Goal: Task Accomplishment & Management: Use online tool/utility

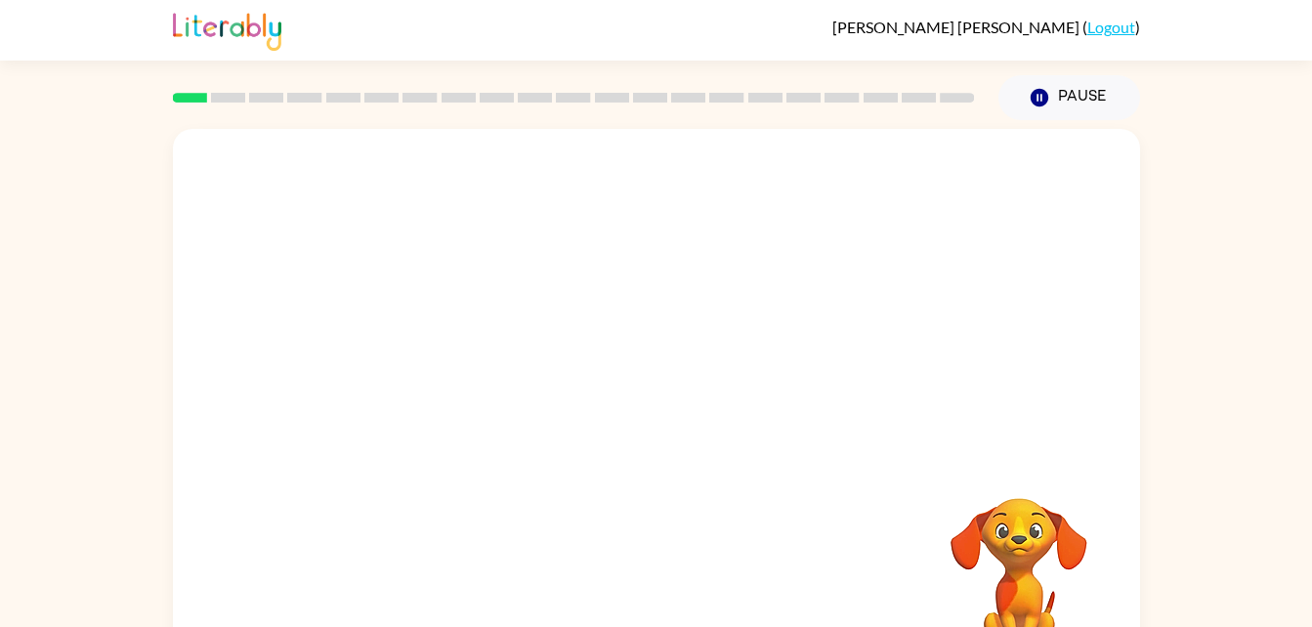
click at [191, 103] on rect at bounding box center [190, 98] width 34 height 10
click at [601, 422] on button "button" at bounding box center [656, 417] width 125 height 71
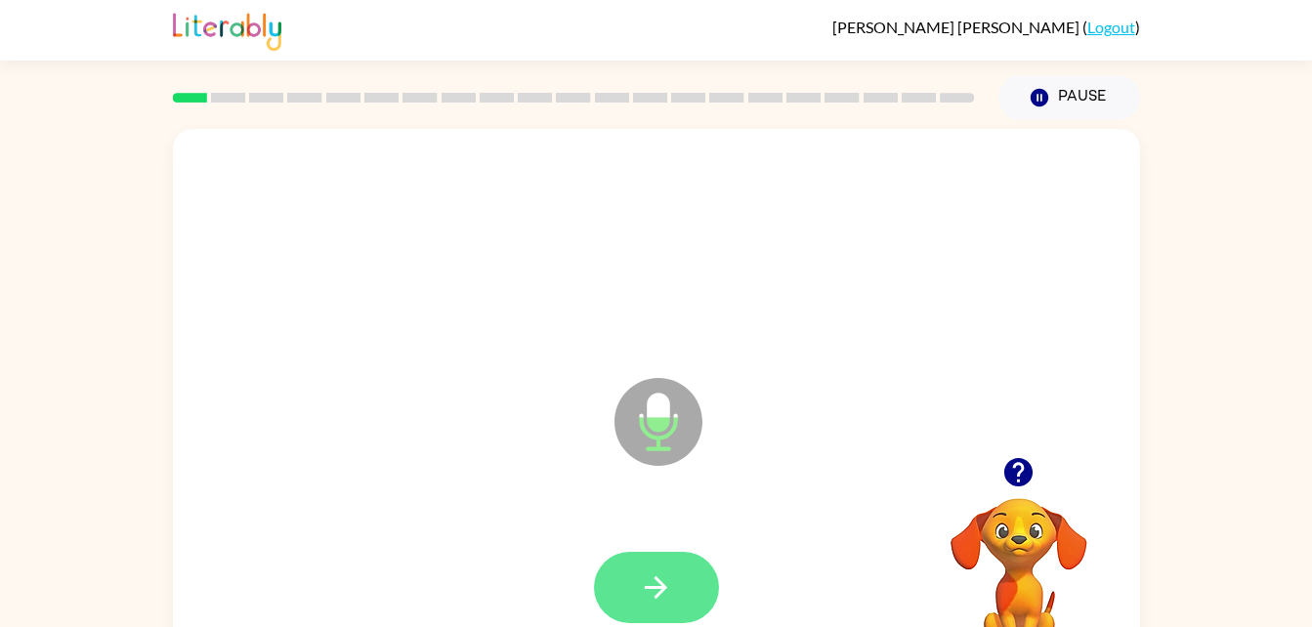
click at [694, 577] on button "button" at bounding box center [656, 587] width 125 height 71
click at [667, 584] on icon "button" at bounding box center [656, 588] width 34 height 34
click at [658, 574] on icon "button" at bounding box center [656, 588] width 34 height 34
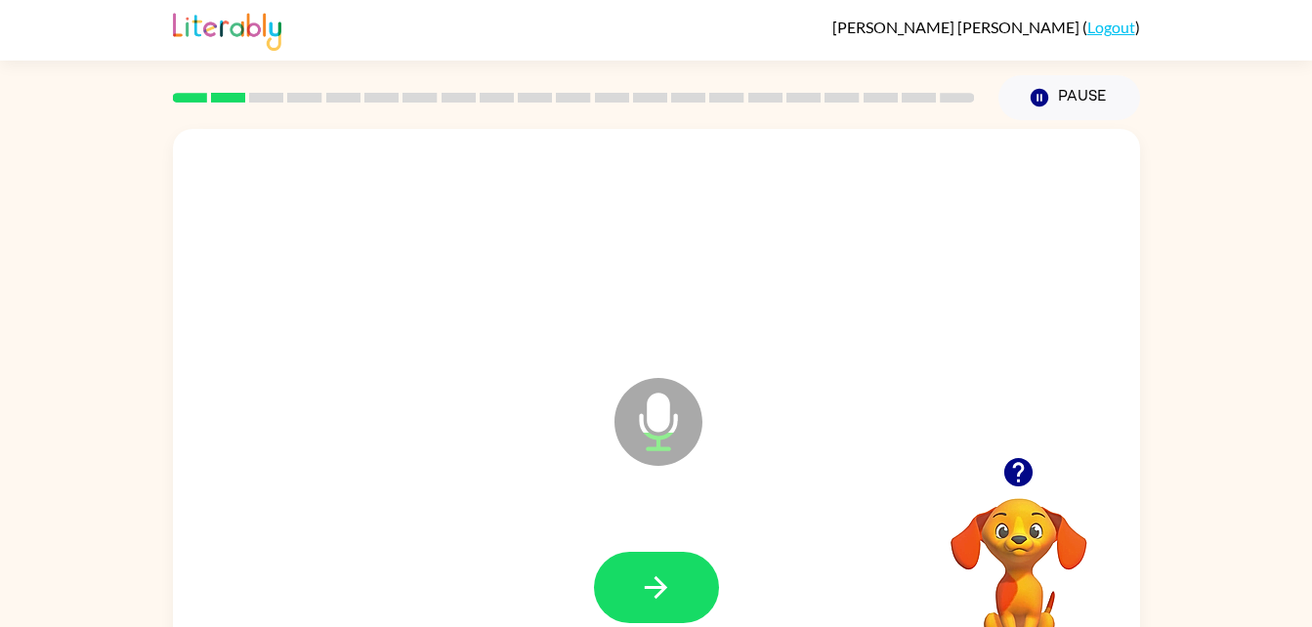
drag, startPoint x: 658, startPoint y: 574, endPoint x: 632, endPoint y: 588, distance: 29.3
click at [632, 588] on button "button" at bounding box center [656, 587] width 125 height 71
click at [667, 553] on button "button" at bounding box center [656, 587] width 125 height 71
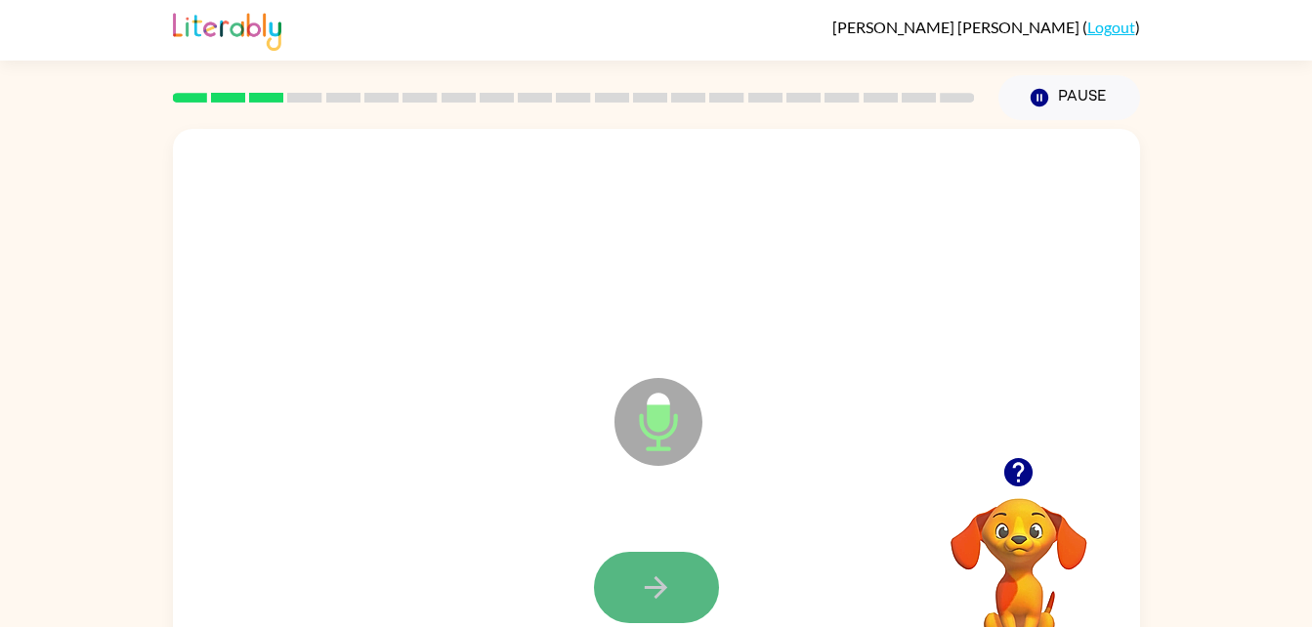
click at [645, 568] on button "button" at bounding box center [656, 587] width 125 height 71
click at [652, 576] on icon "button" at bounding box center [656, 588] width 34 height 34
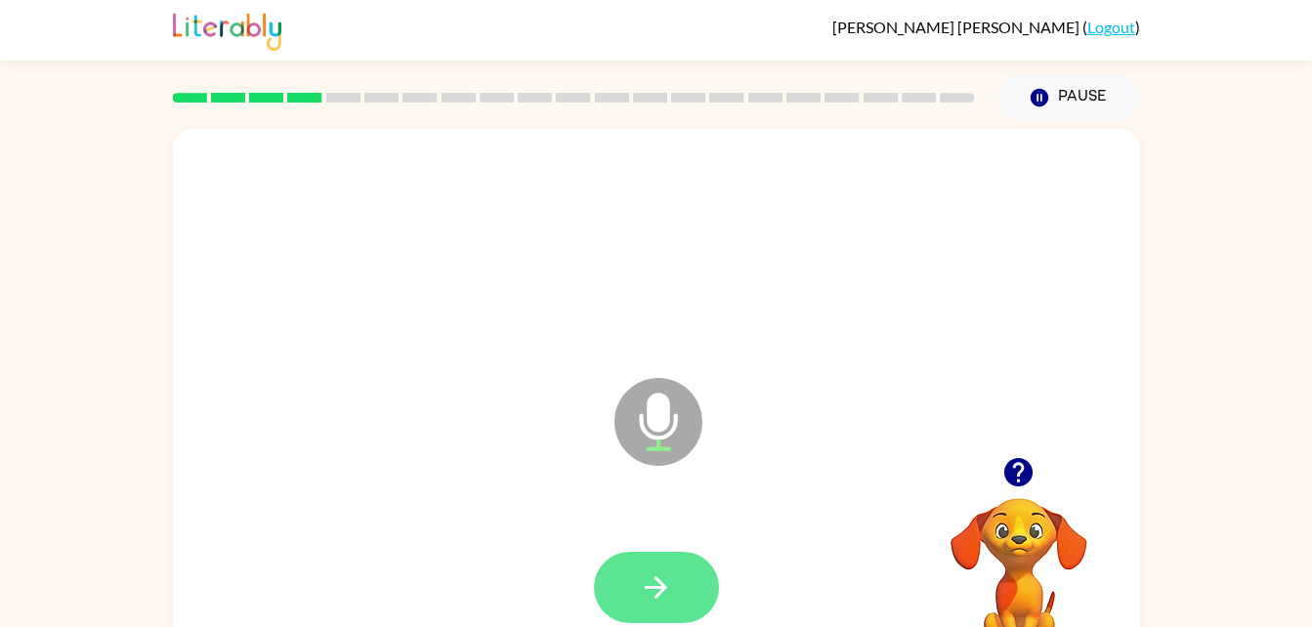
click at [651, 576] on icon "button" at bounding box center [656, 588] width 34 height 34
click at [651, 579] on icon "button" at bounding box center [656, 588] width 34 height 34
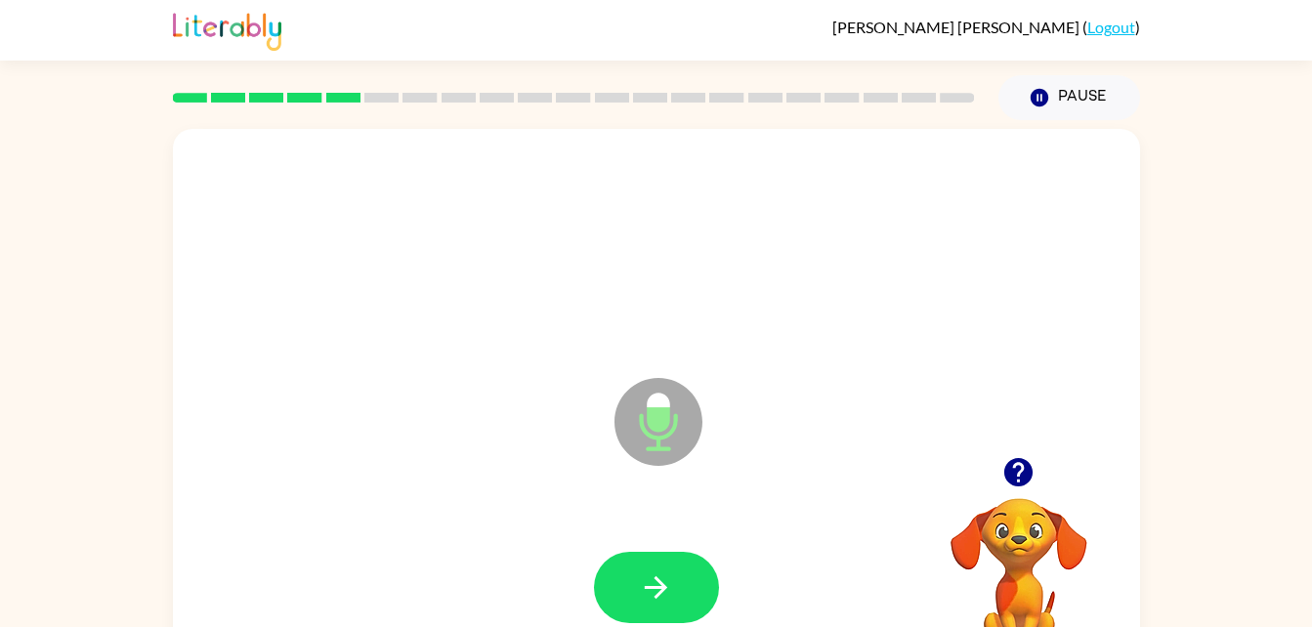
click at [651, 579] on icon "button" at bounding box center [656, 588] width 34 height 34
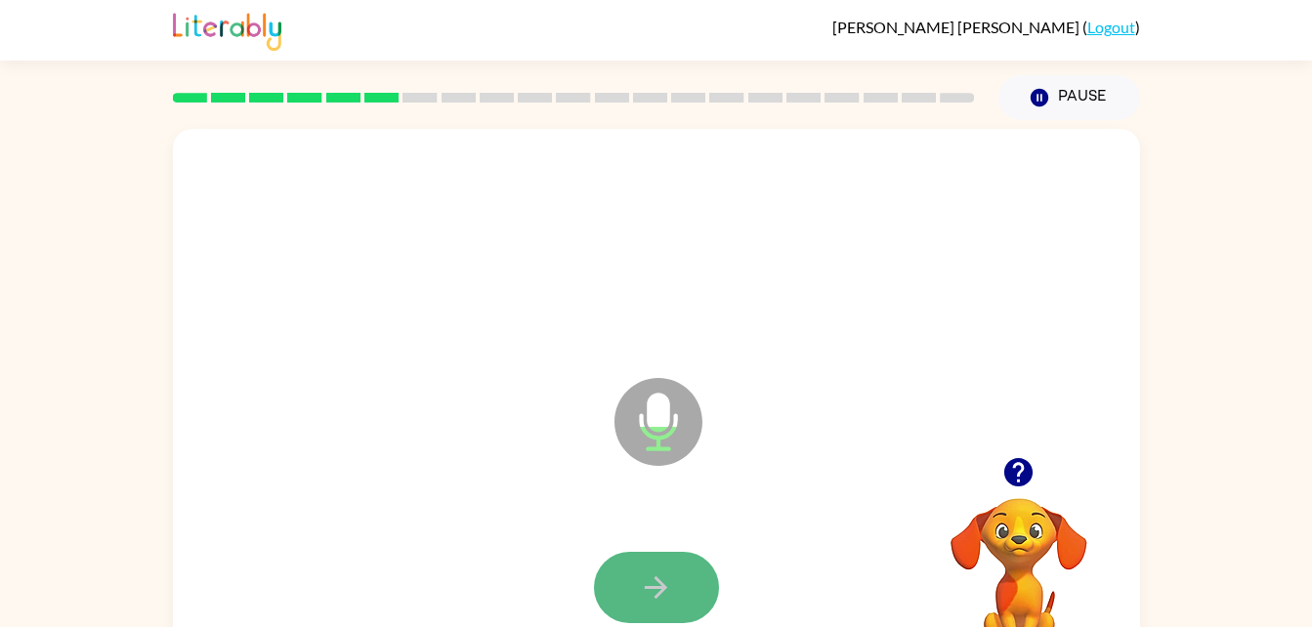
click at [651, 579] on icon "button" at bounding box center [656, 588] width 34 height 34
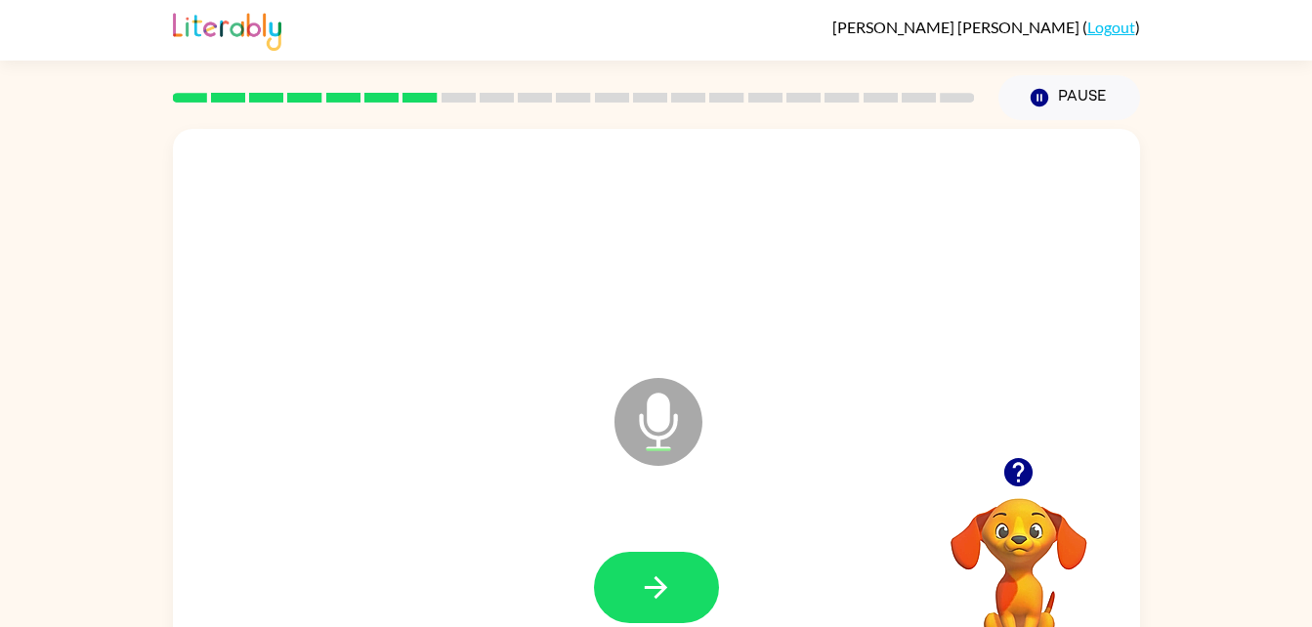
drag, startPoint x: 623, startPoint y: 565, endPoint x: 494, endPoint y: 502, distance: 144.2
click at [494, 502] on div "Microphone The Microphone is here when it is your turn to talk" at bounding box center [656, 408] width 967 height 558
click at [706, 546] on div at bounding box center [657, 588] width 928 height 160
click at [682, 568] on button "button" at bounding box center [656, 587] width 125 height 71
drag, startPoint x: 682, startPoint y: 568, endPoint x: 646, endPoint y: 582, distance: 39.0
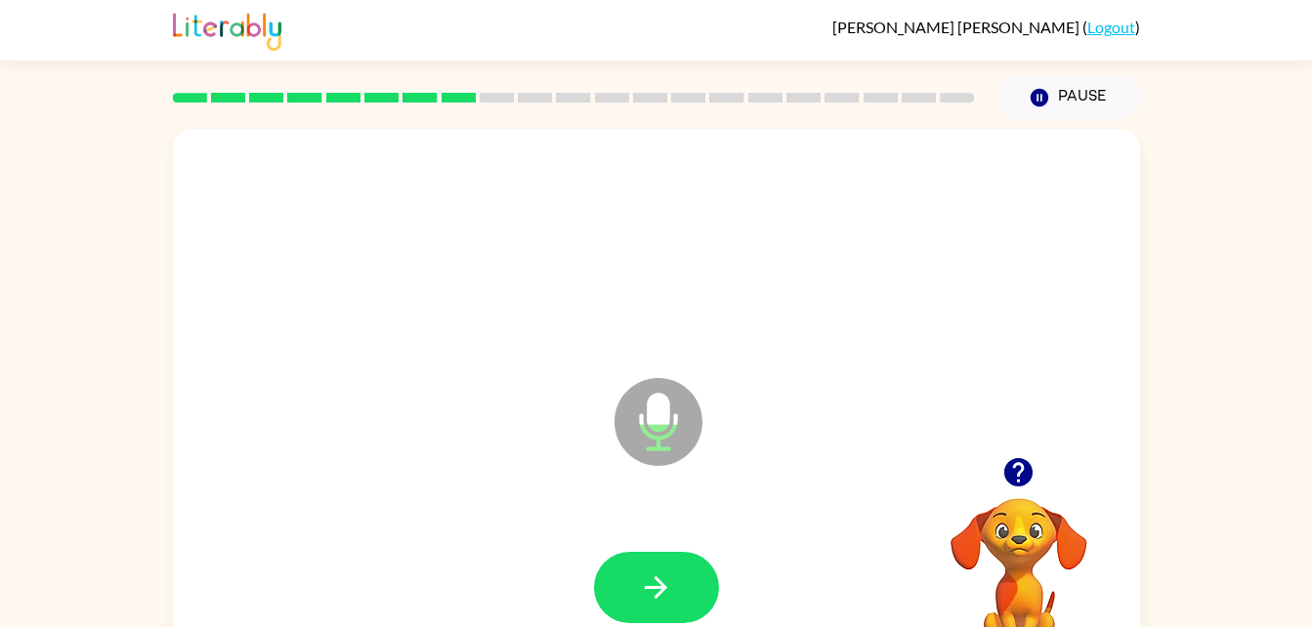
click at [646, 582] on icon "button" at bounding box center [656, 588] width 34 height 34
click at [532, 497] on div "Microphone The Microphone is here when it is your turn to talk" at bounding box center [656, 408] width 967 height 558
click at [531, 497] on div "Microphone The Microphone is here when it is your turn to talk" at bounding box center [656, 408] width 967 height 558
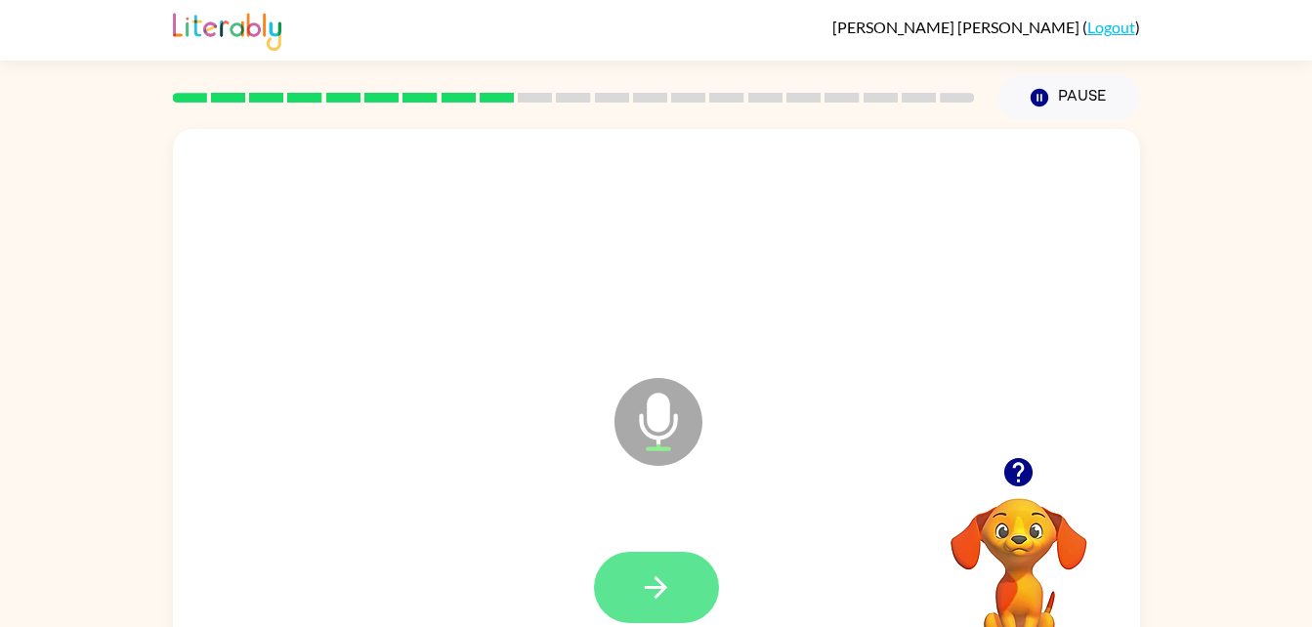
click at [697, 559] on button "button" at bounding box center [656, 587] width 125 height 71
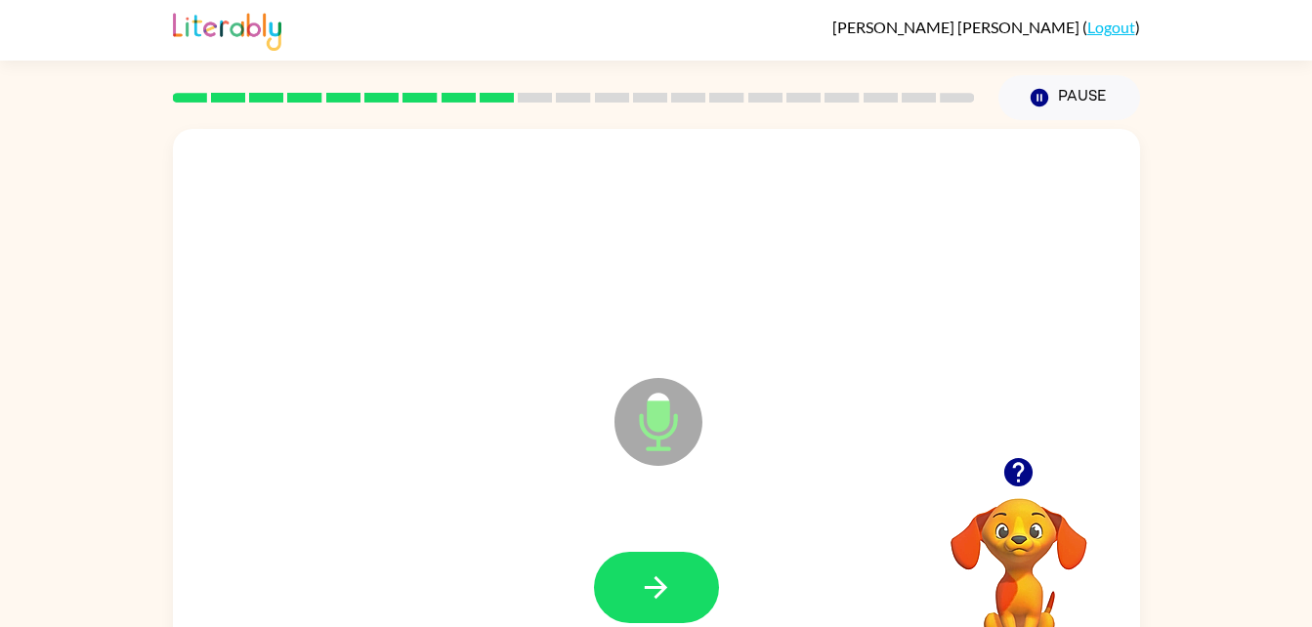
click at [668, 567] on button "button" at bounding box center [656, 587] width 125 height 71
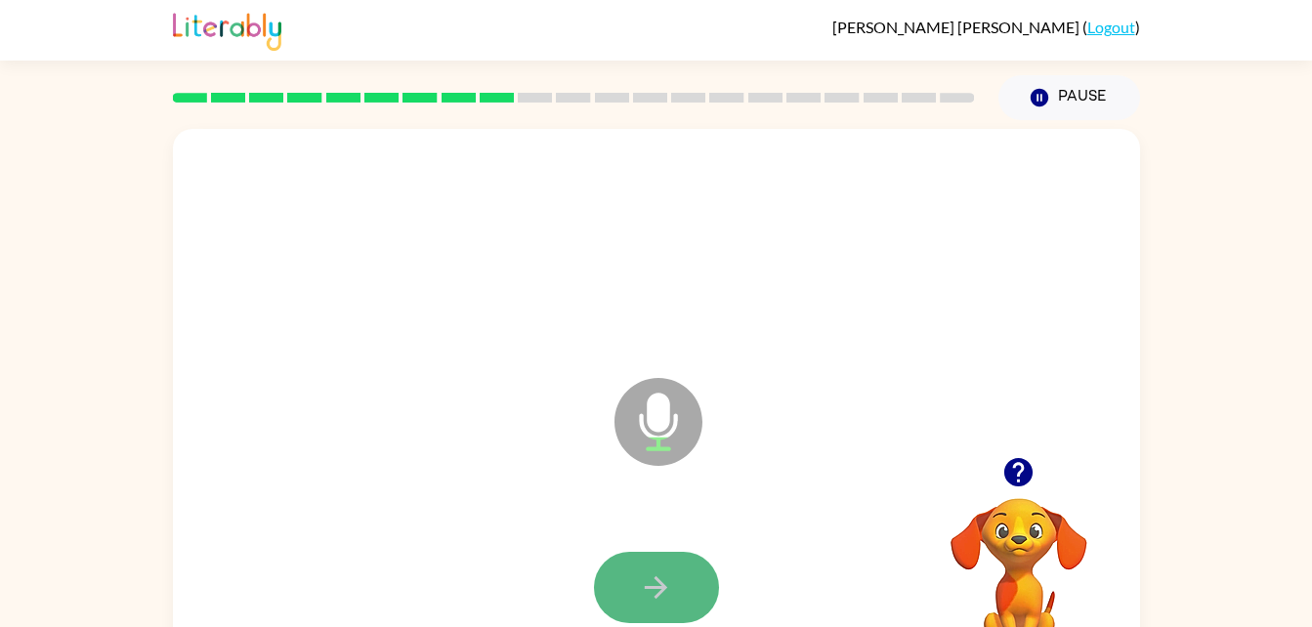
click at [668, 571] on icon "button" at bounding box center [656, 588] width 34 height 34
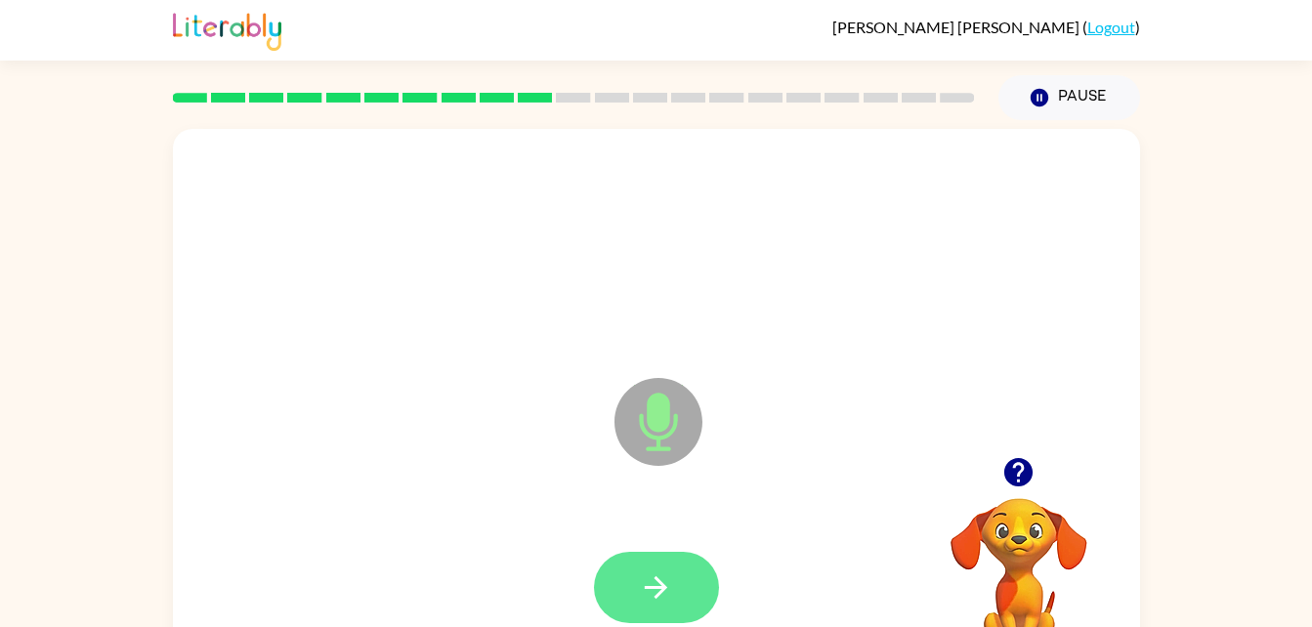
click at [665, 571] on icon "button" at bounding box center [656, 588] width 34 height 34
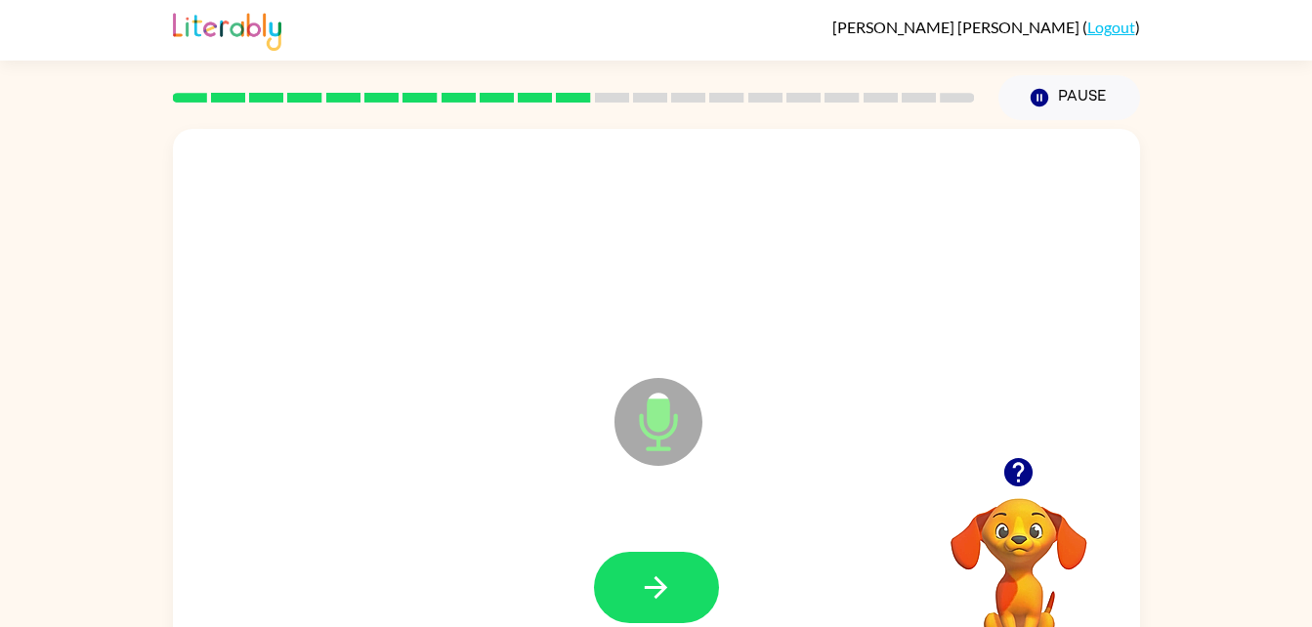
click at [665, 571] on icon "button" at bounding box center [656, 588] width 34 height 34
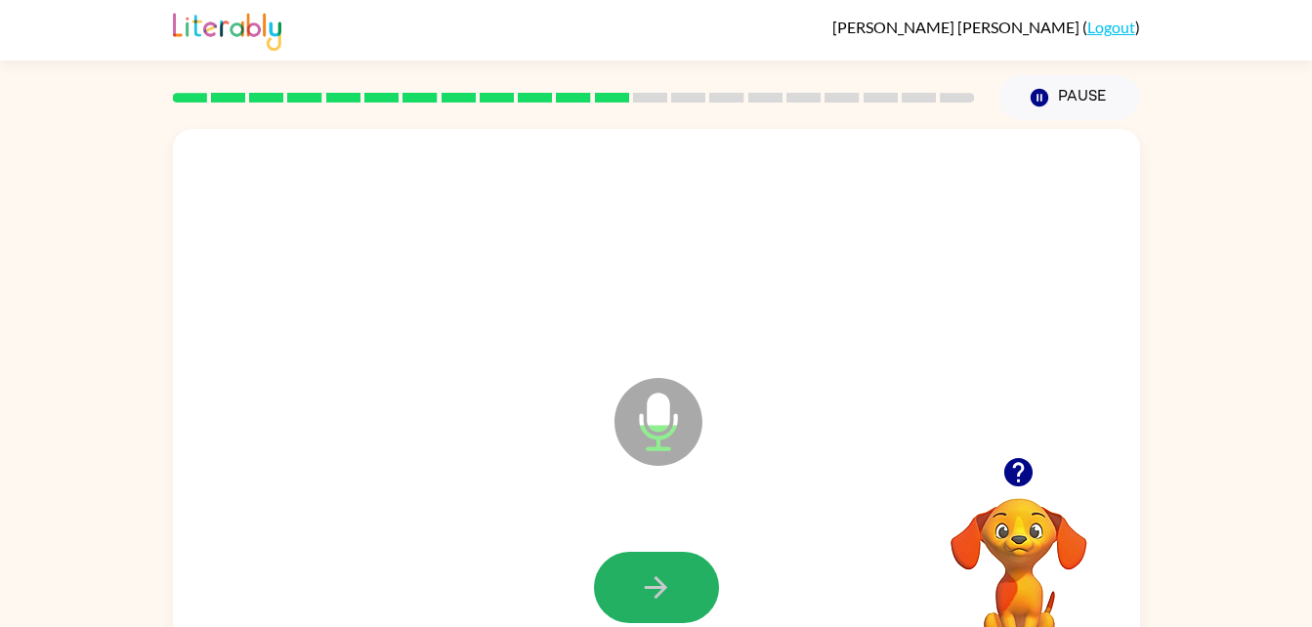
click at [665, 571] on icon "button" at bounding box center [656, 588] width 34 height 34
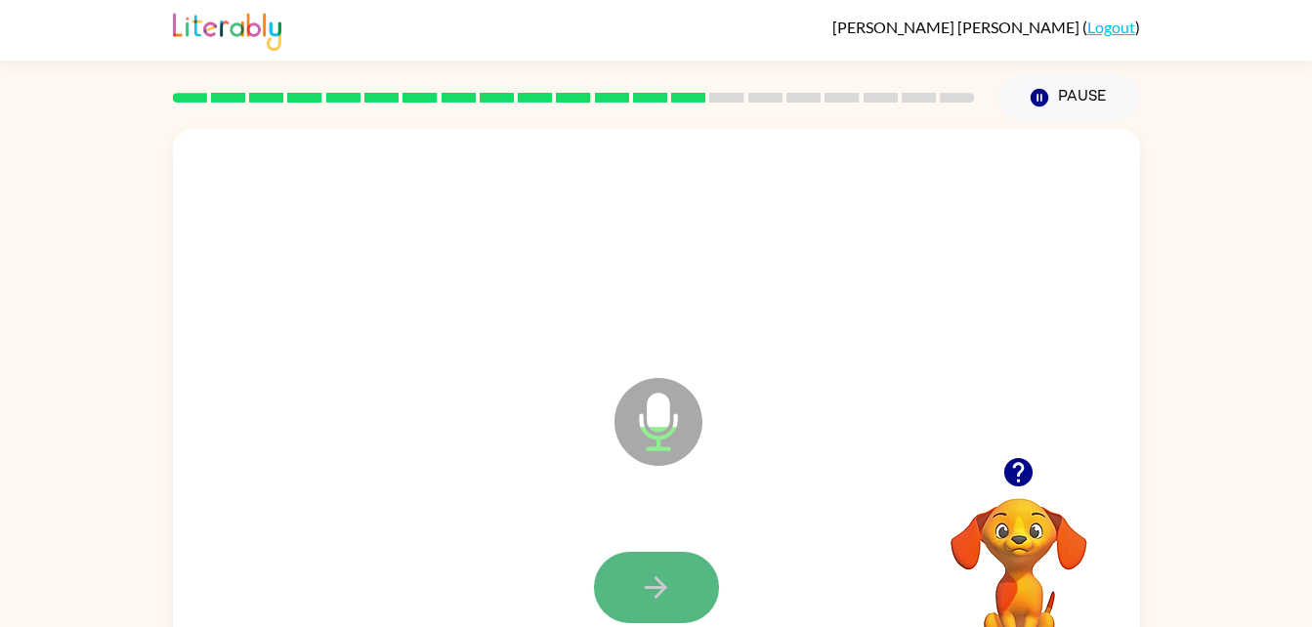
click at [665, 574] on icon "button" at bounding box center [656, 588] width 34 height 34
click at [627, 590] on button "button" at bounding box center [656, 587] width 125 height 71
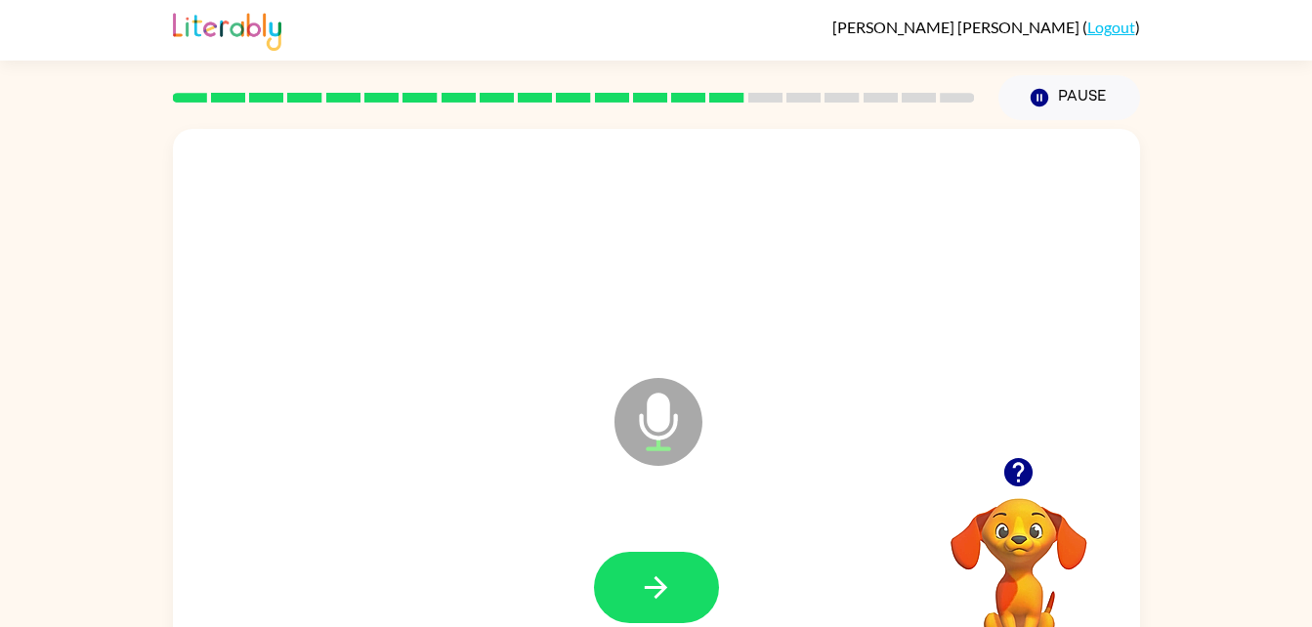
click at [627, 590] on button "button" at bounding box center [656, 587] width 125 height 71
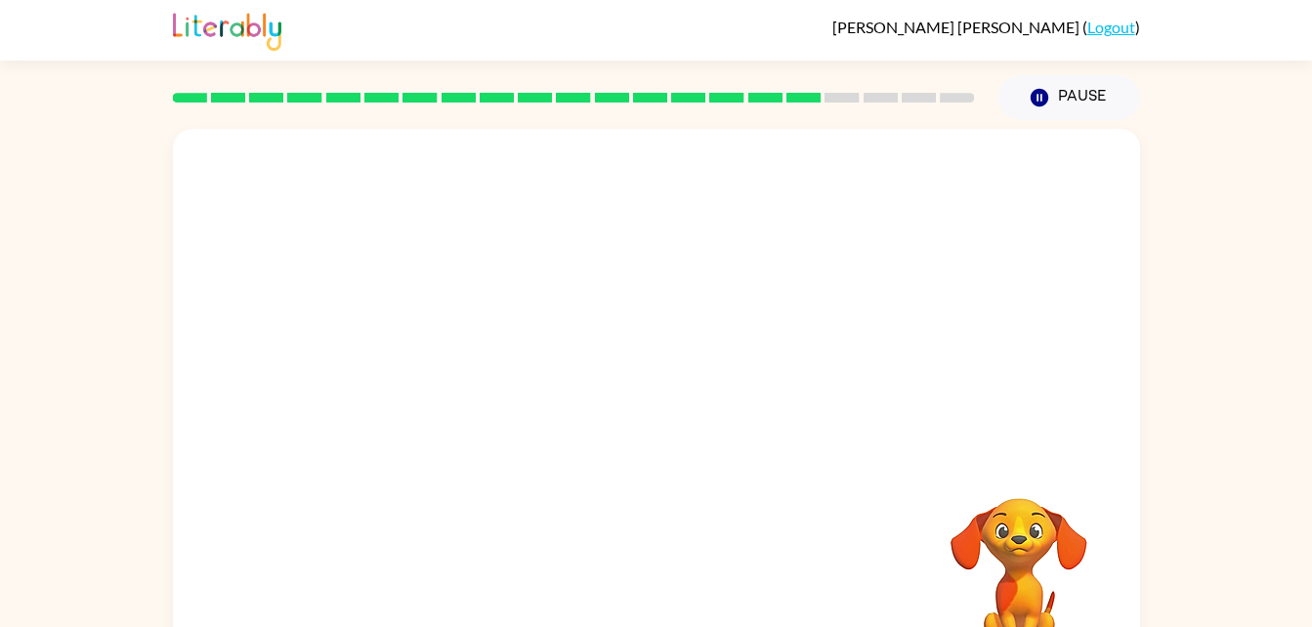
click at [1034, 546] on video "Your browser must support playing .mp4 files to use Literably. Please try using…" at bounding box center [1019, 565] width 195 height 195
drag, startPoint x: 1022, startPoint y: 525, endPoint x: 972, endPoint y: 396, distance: 138.3
click at [972, 396] on div "Your browser must support playing .mp4 files to use Literably. Please try using…" at bounding box center [656, 408] width 967 height 558
click at [931, 539] on video "Your browser must support playing .mp4 files to use Literably. Please try using…" at bounding box center [1019, 565] width 195 height 195
drag, startPoint x: 612, startPoint y: 310, endPoint x: 878, endPoint y: 451, distance: 300.8
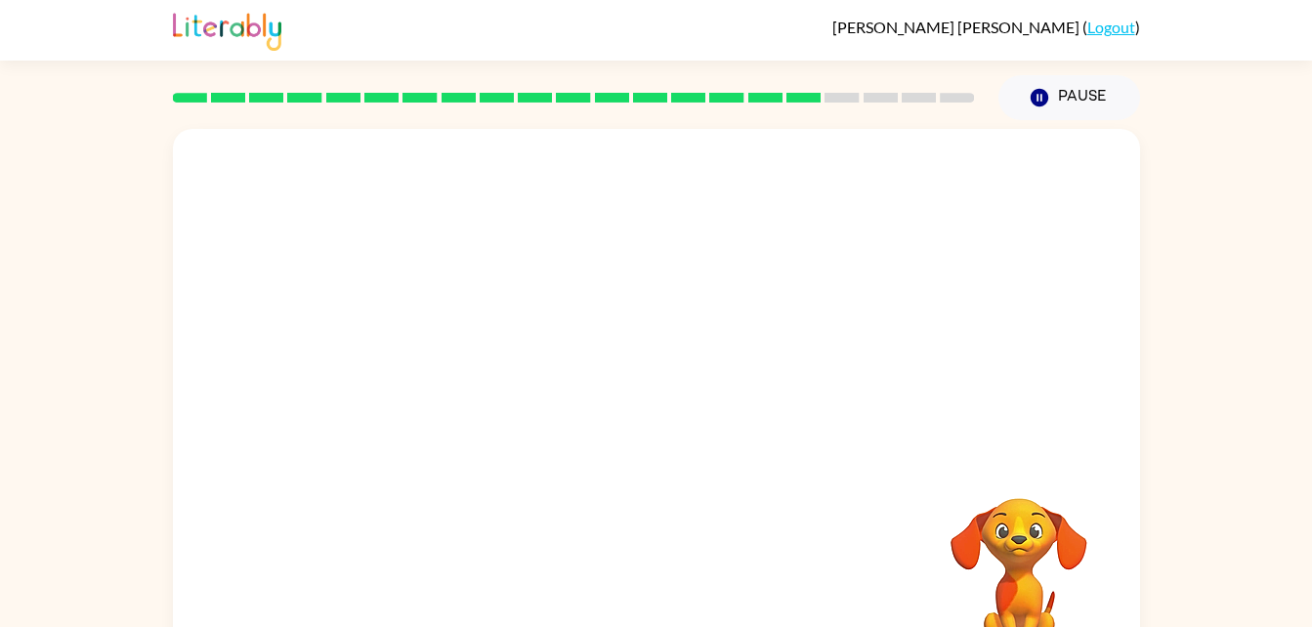
click at [878, 451] on div at bounding box center [656, 408] width 967 height 558
click at [1007, 566] on video "Your browser must support playing .mp4 files to use Literably. Please try using…" at bounding box center [1019, 565] width 195 height 195
click at [1080, 92] on button "Pause Pause" at bounding box center [1070, 97] width 142 height 45
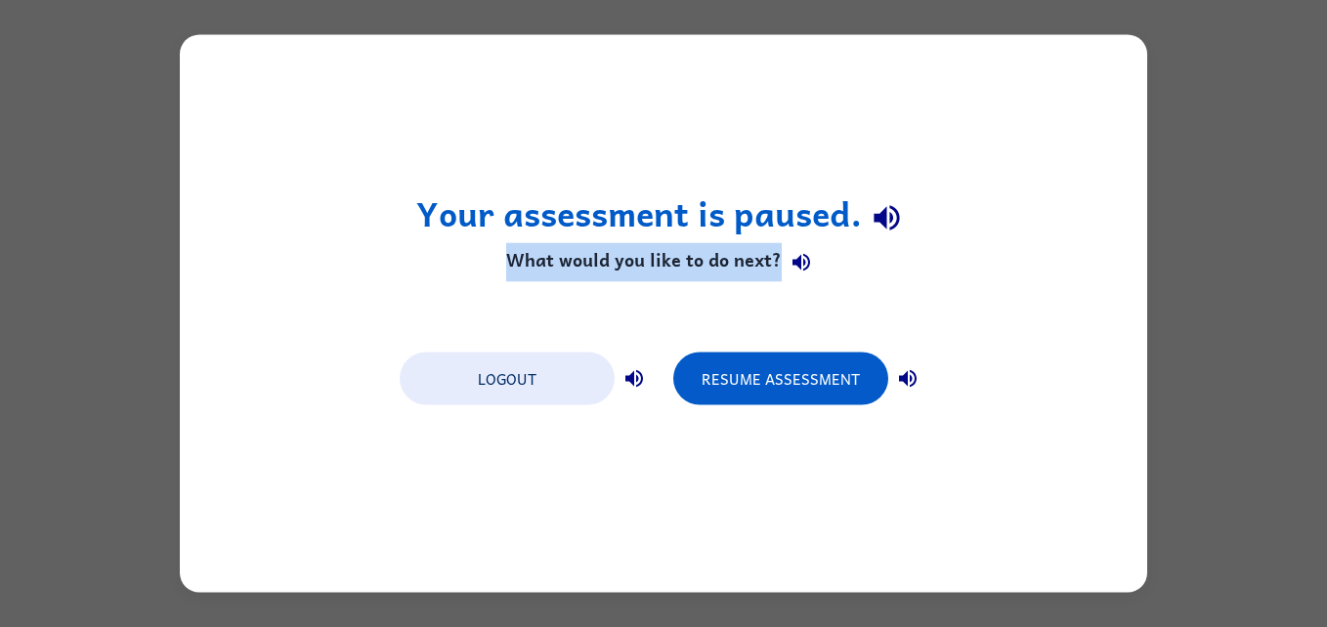
drag, startPoint x: 1080, startPoint y: 92, endPoint x: 803, endPoint y: 435, distance: 440.6
click at [803, 435] on div "Your assessment is paused. What would you like to do next? Logout Resume Assess…" at bounding box center [663, 314] width 967 height 558
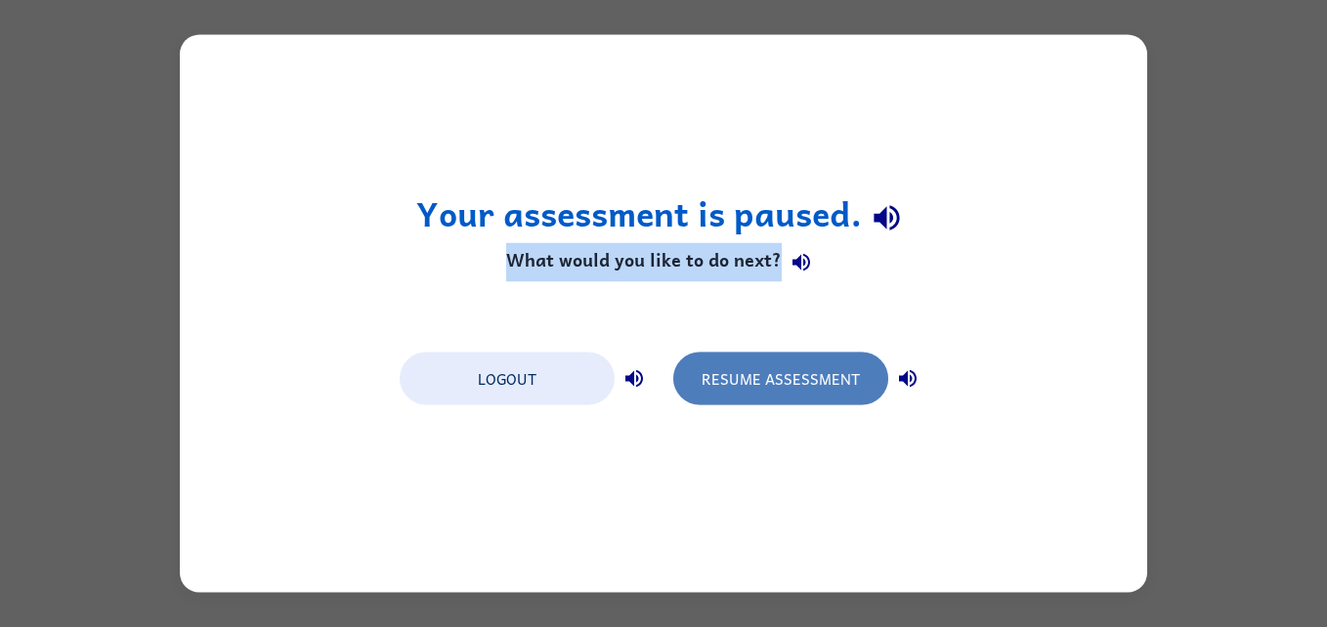
click at [834, 395] on button "Resume Assessment" at bounding box center [780, 379] width 215 height 53
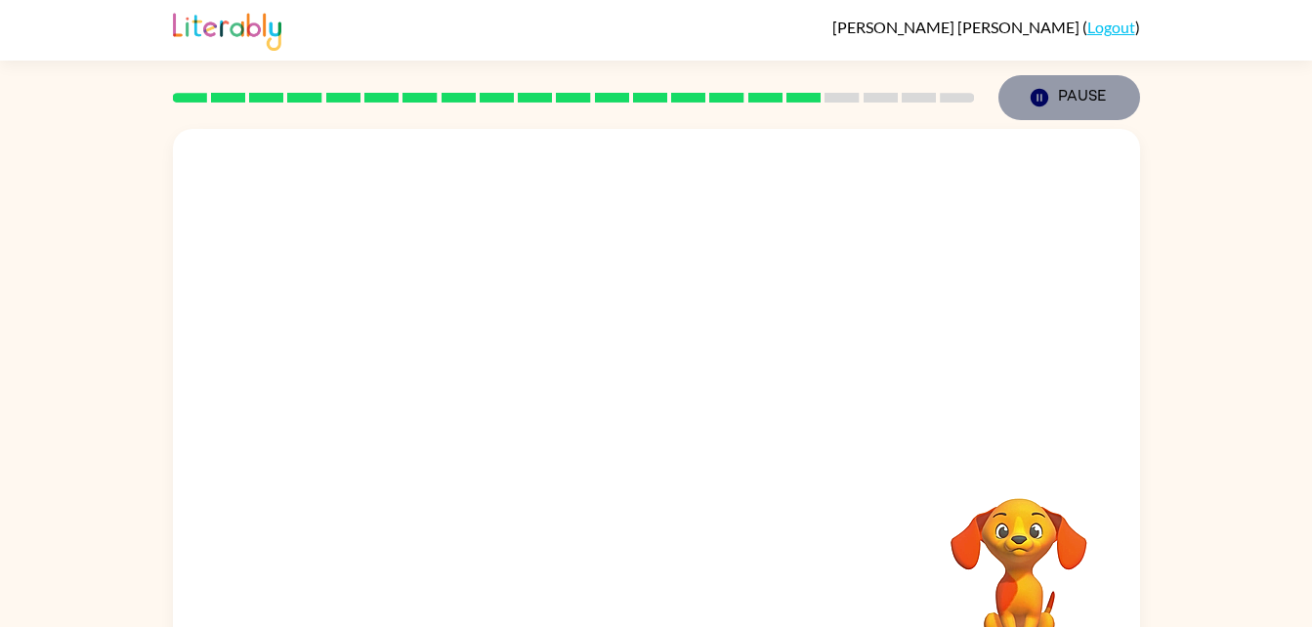
click at [1038, 88] on icon "Pause" at bounding box center [1039, 97] width 21 height 21
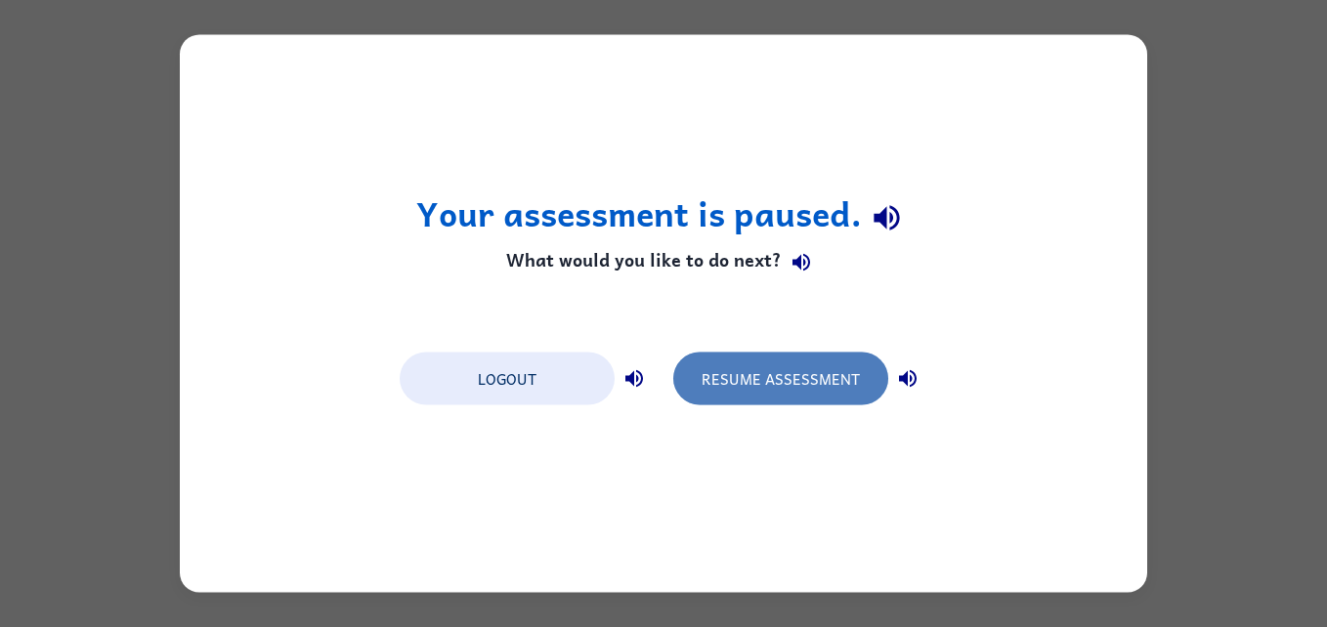
click at [752, 386] on button "Resume Assessment" at bounding box center [780, 379] width 215 height 53
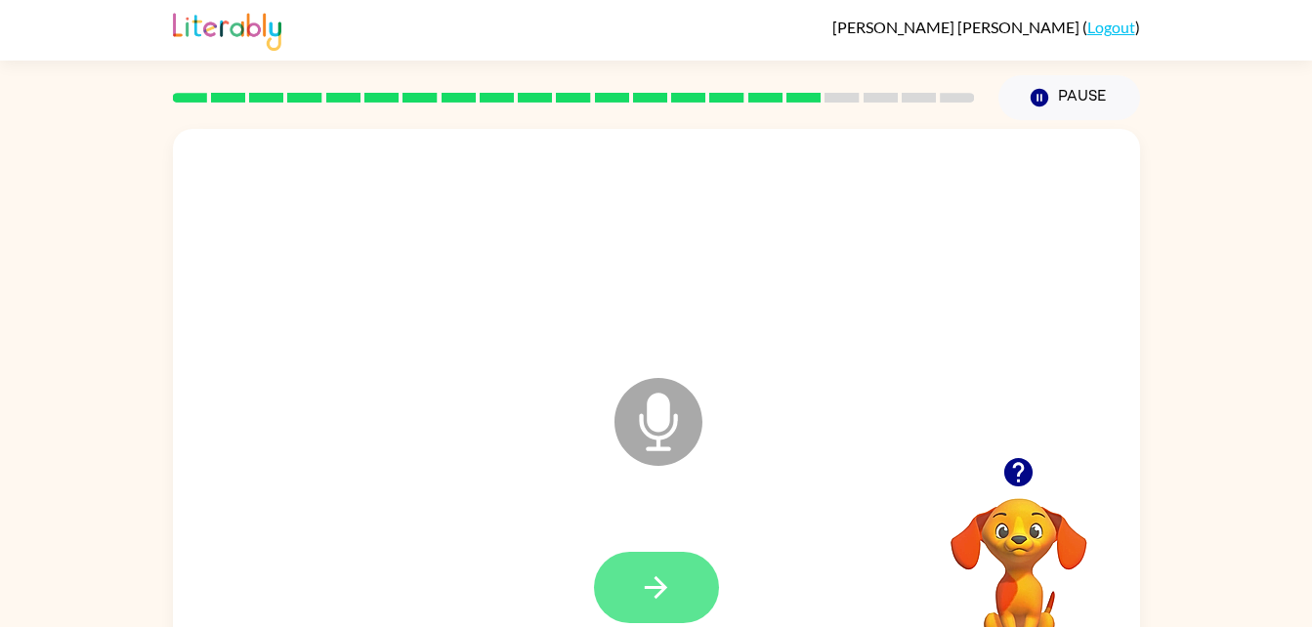
click at [650, 590] on icon "button" at bounding box center [656, 588] width 34 height 34
click at [649, 436] on icon "Microphone The Microphone is here when it is your turn to talk" at bounding box center [756, 446] width 293 height 147
click at [645, 429] on icon "Microphone The Microphone is here when it is your turn to talk" at bounding box center [756, 446] width 293 height 147
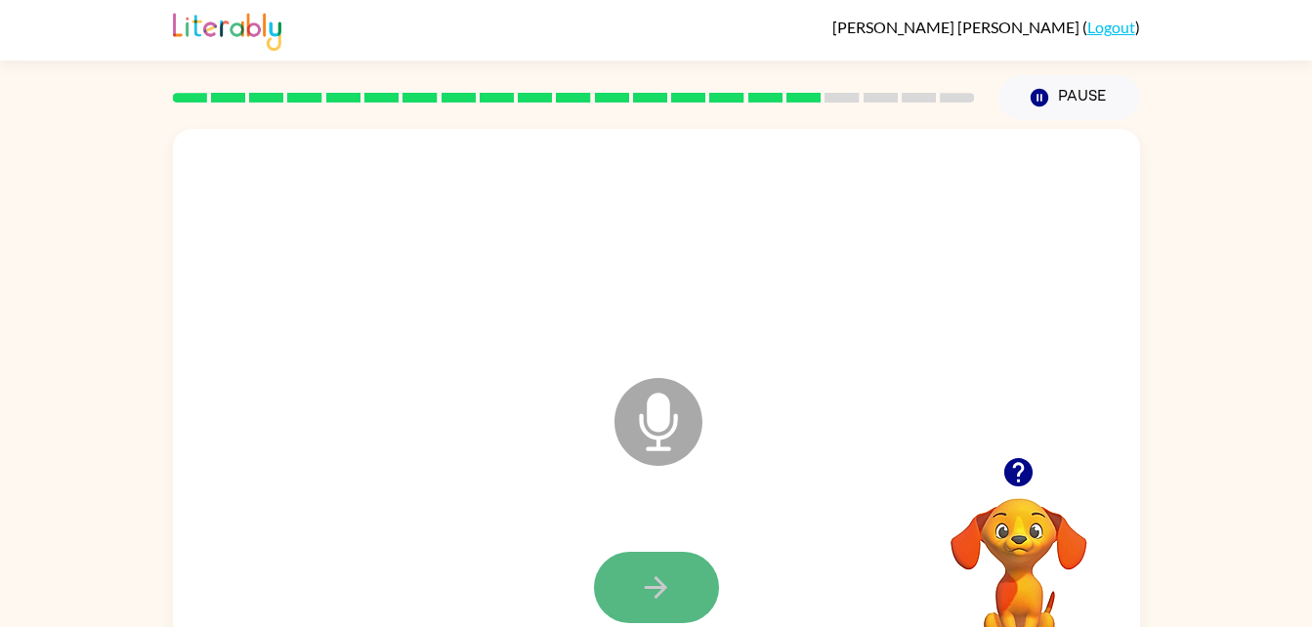
click at [658, 595] on icon "button" at bounding box center [656, 588] width 22 height 22
click at [630, 589] on button "button" at bounding box center [656, 587] width 125 height 71
click at [659, 608] on button "button" at bounding box center [656, 587] width 125 height 71
click at [655, 608] on button "button" at bounding box center [656, 587] width 125 height 71
click at [658, 434] on icon at bounding box center [659, 422] width 88 height 88
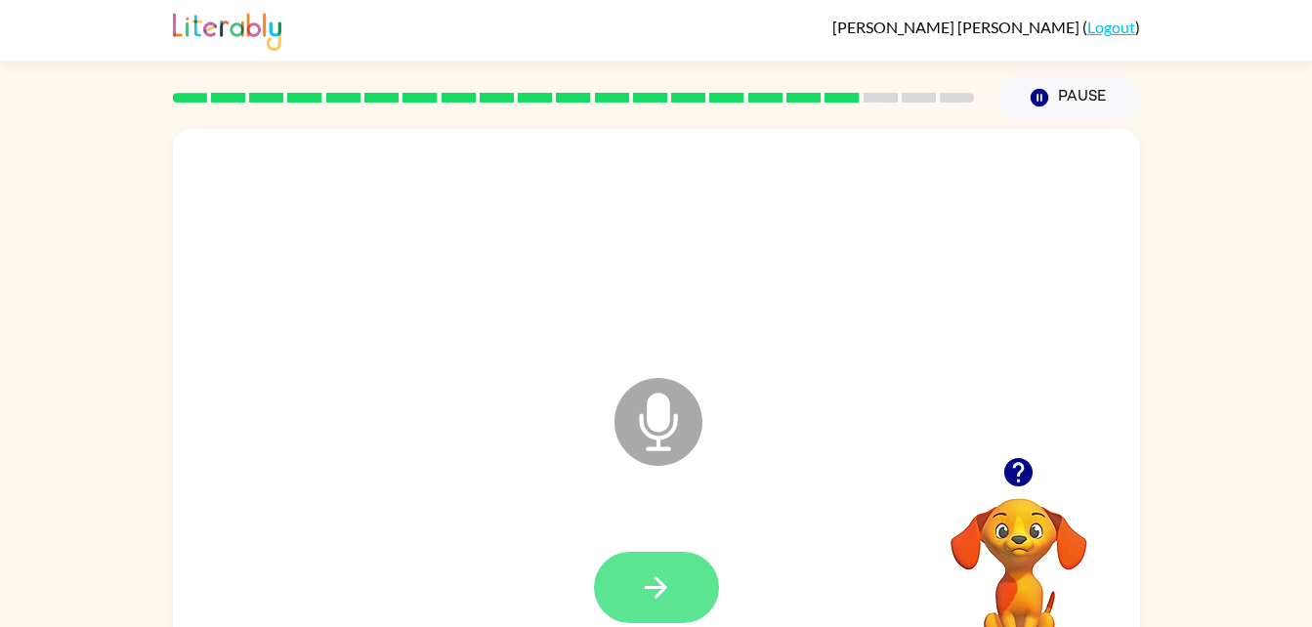
click at [706, 590] on button "button" at bounding box center [656, 587] width 125 height 71
click at [666, 587] on icon "button" at bounding box center [656, 588] width 22 height 22
click at [661, 572] on icon "button" at bounding box center [656, 588] width 34 height 34
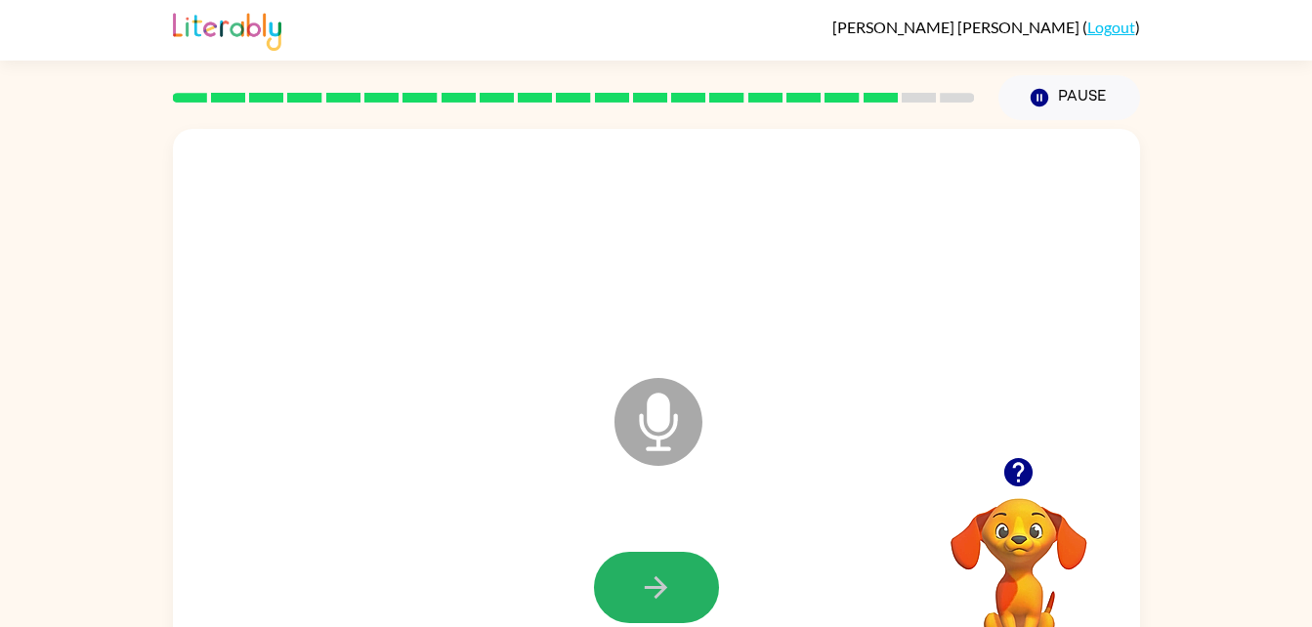
click at [661, 572] on icon "button" at bounding box center [656, 588] width 34 height 34
click at [656, 587] on icon "button" at bounding box center [656, 588] width 22 height 22
click at [700, 578] on button "button" at bounding box center [656, 587] width 125 height 71
